Goal: Book appointment/travel/reservation

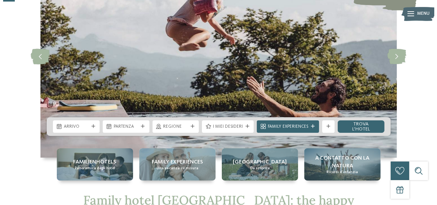
scroll to position [75, 0]
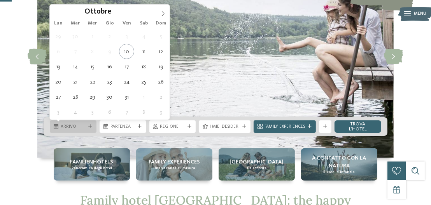
click at [91, 128] on icon at bounding box center [90, 127] width 4 height 4
click at [164, 9] on span at bounding box center [162, 11] width 13 height 13
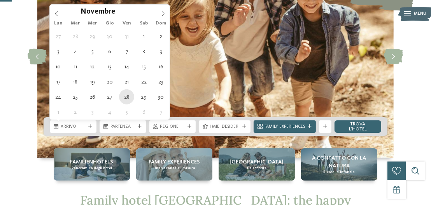
type div "[DATE]"
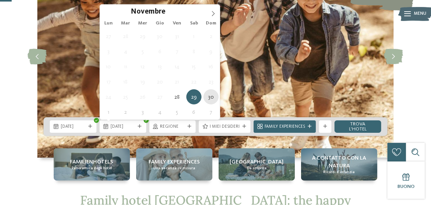
type div "[DATE]"
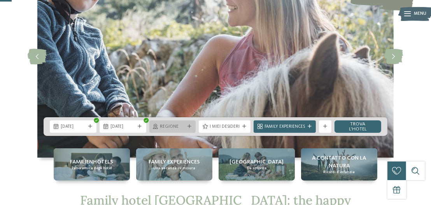
click at [191, 125] on icon at bounding box center [189, 127] width 4 height 4
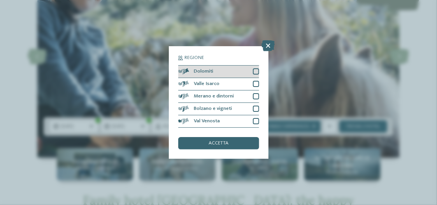
click at [257, 73] on div at bounding box center [256, 71] width 6 height 6
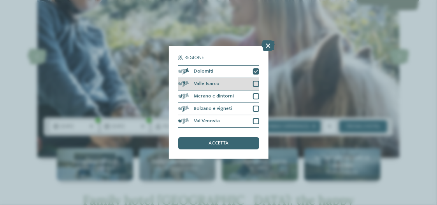
click at [258, 84] on div at bounding box center [256, 84] width 6 height 6
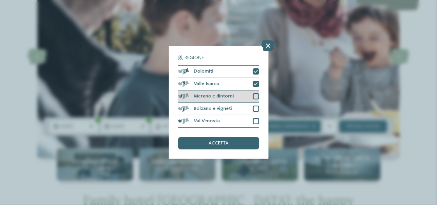
click at [256, 96] on div at bounding box center [256, 96] width 6 height 6
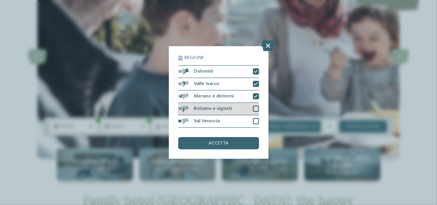
drag, startPoint x: 255, startPoint y: 105, endPoint x: 255, endPoint y: 109, distance: 4.3
click at [255, 105] on div "Bolzano e vigneti" at bounding box center [218, 109] width 81 height 12
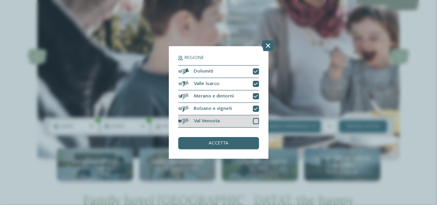
click at [254, 122] on div at bounding box center [256, 121] width 6 height 6
click at [246, 145] on div "accetta" at bounding box center [218, 143] width 81 height 12
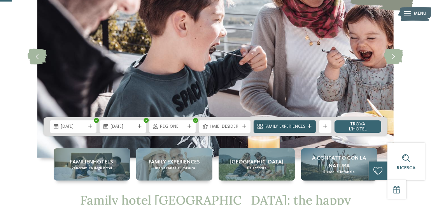
click at [311, 125] on div at bounding box center [309, 127] width 6 height 4
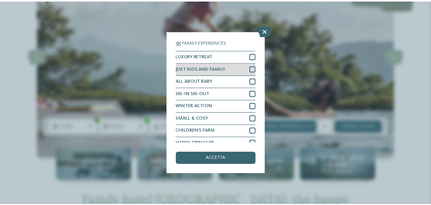
scroll to position [31, 0]
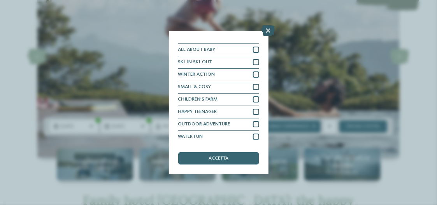
click at [268, 34] on icon at bounding box center [268, 30] width 13 height 11
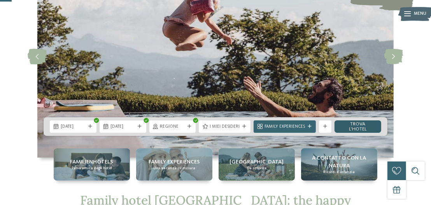
click at [358, 125] on link "trova l’hotel" at bounding box center [357, 126] width 47 height 12
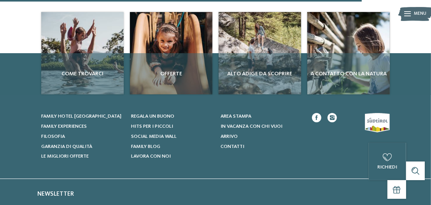
scroll to position [691, 0]
